Goal: Task Accomplishment & Management: Complete application form

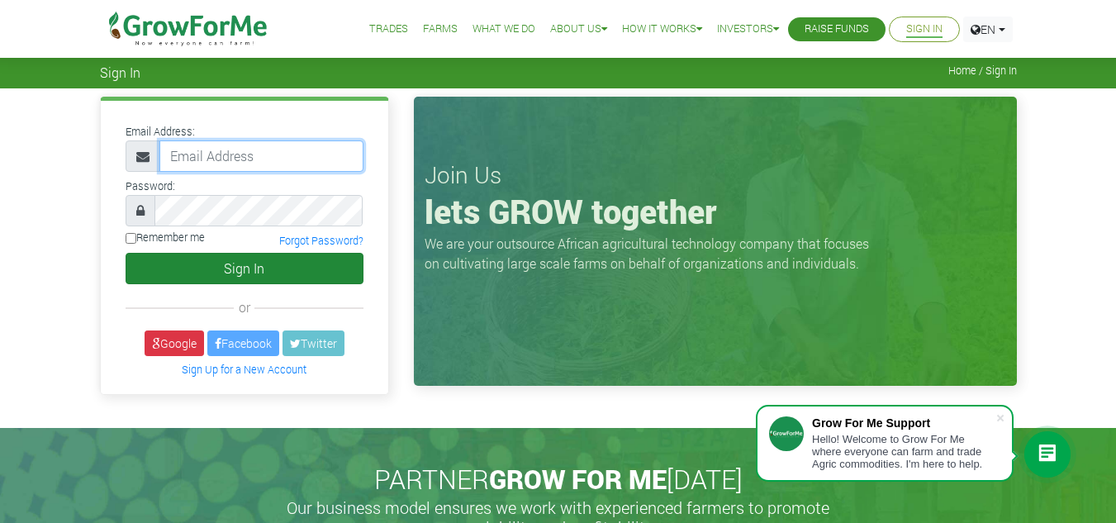
type input "[EMAIL_ADDRESS][DOMAIN_NAME]"
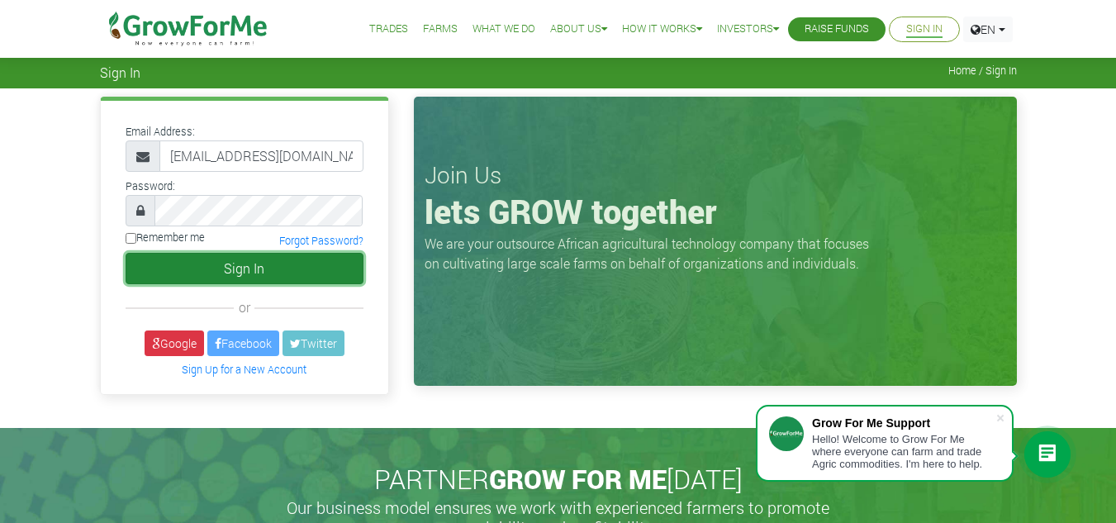
click at [269, 269] on button "Sign In" at bounding box center [245, 268] width 238 height 31
